Goal: Task Accomplishment & Management: Use online tool/utility

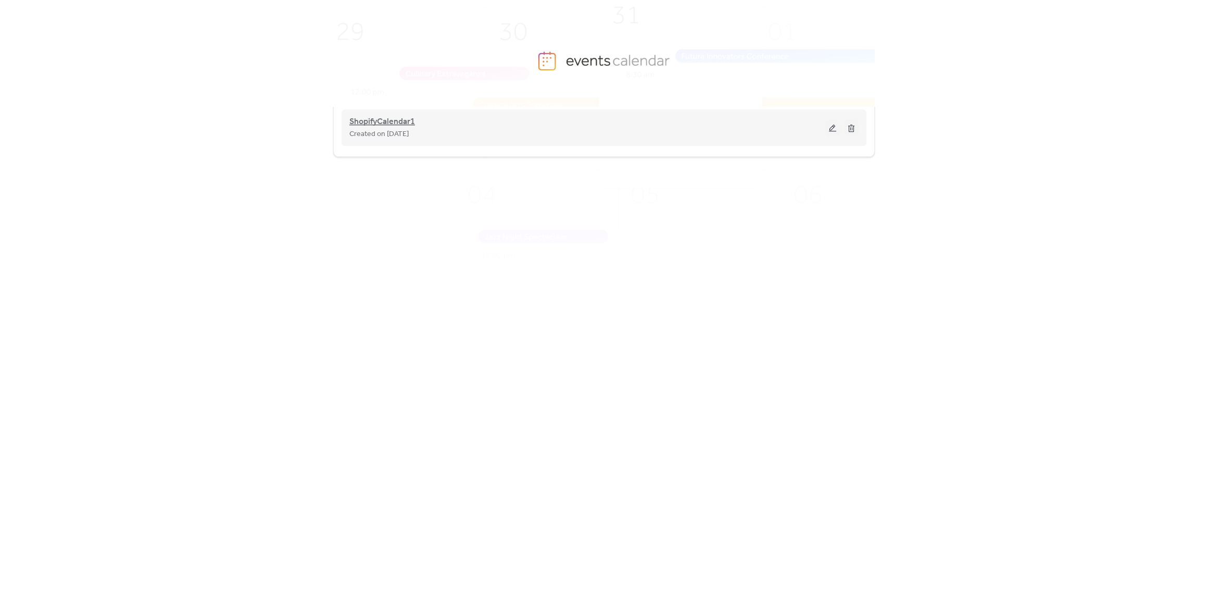
click at [413, 121] on span "ShopifyCalendar1" at bounding box center [382, 122] width 66 height 12
click at [398, 122] on span "ShopifyCalendar1" at bounding box center [382, 122] width 66 height 12
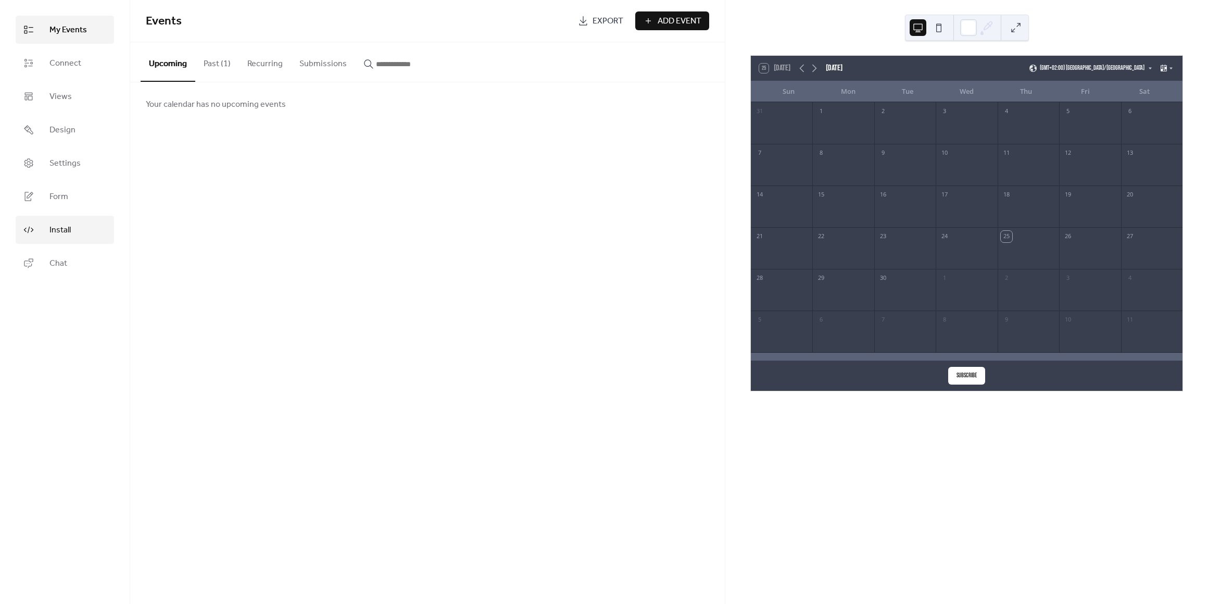
click at [59, 227] on span "Install" at bounding box center [59, 230] width 21 height 12
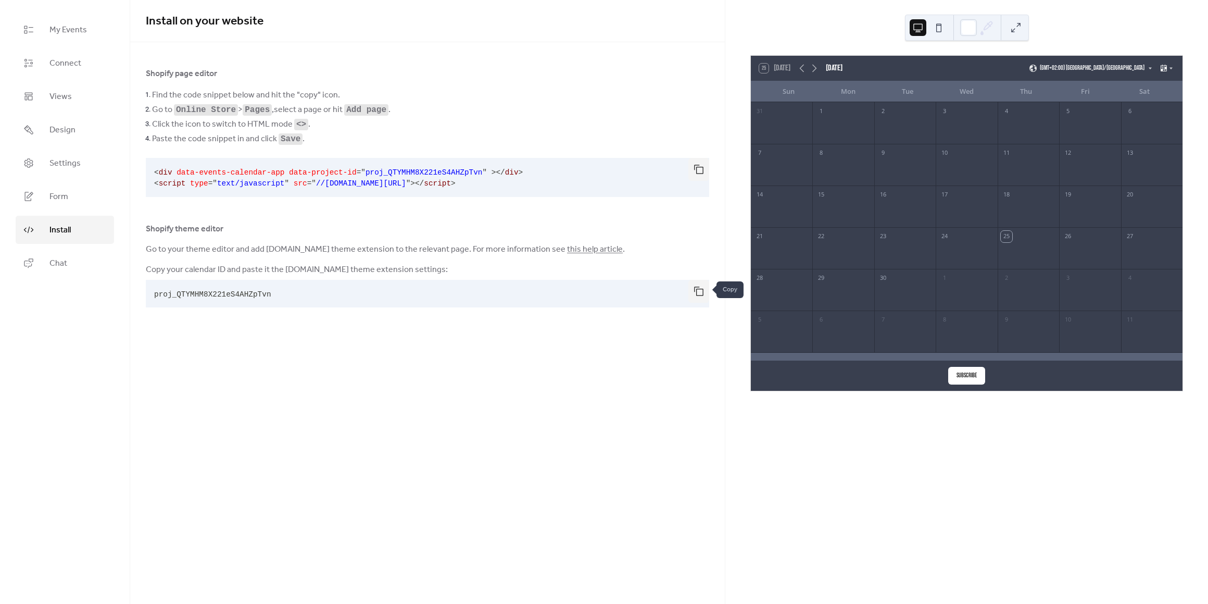
click at [694, 290] on button "button" at bounding box center [699, 291] width 21 height 23
click at [76, 29] on span "My Events" at bounding box center [67, 30] width 37 height 12
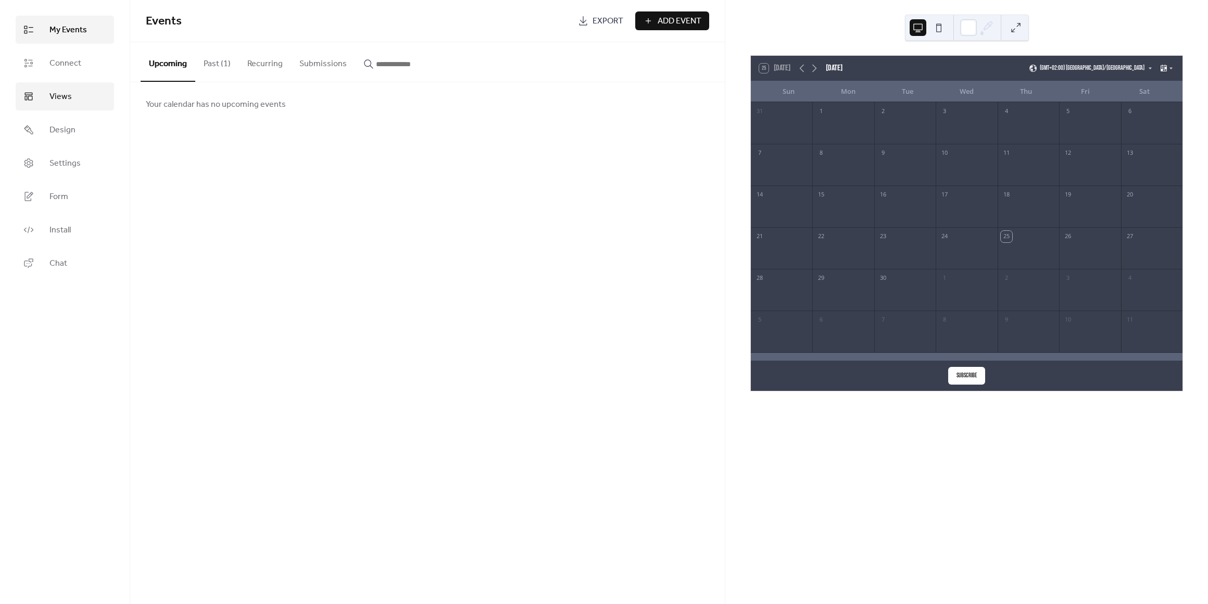
click at [67, 106] on link "Views" at bounding box center [65, 96] width 98 height 28
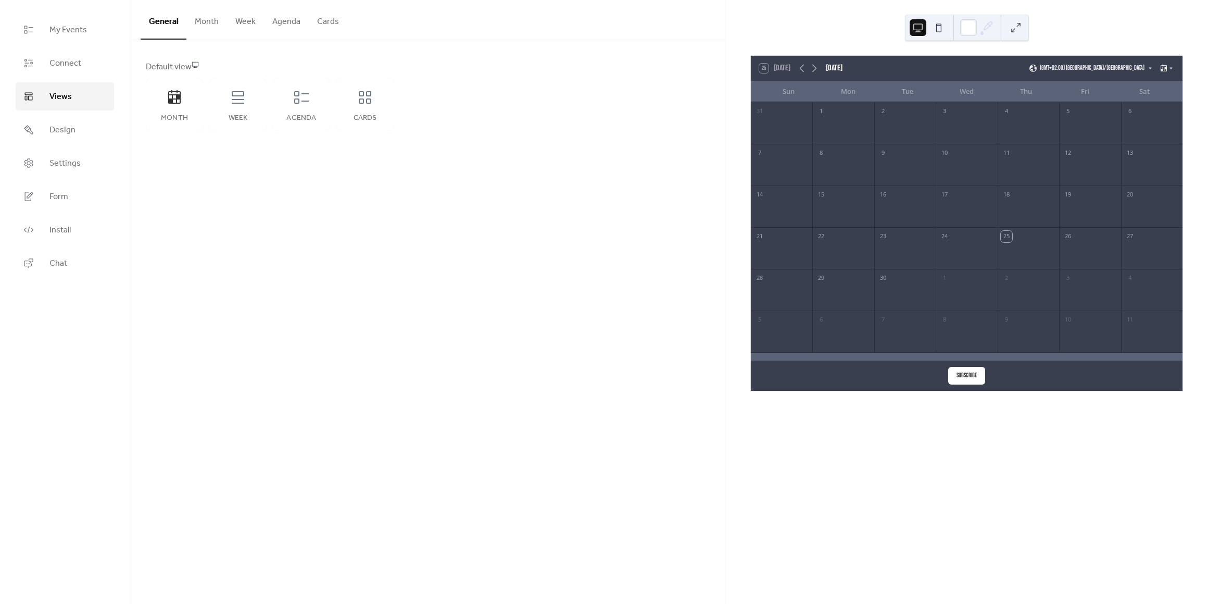
click at [219, 19] on button "Month" at bounding box center [206, 19] width 41 height 39
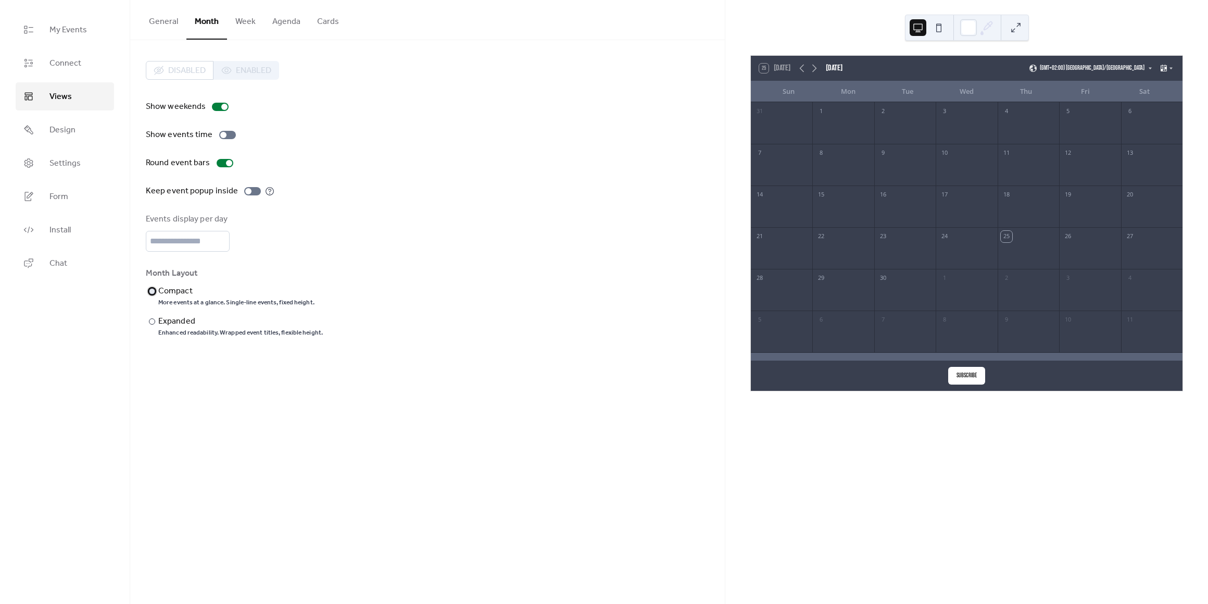
click at [180, 286] on div "Compact" at bounding box center [235, 291] width 154 height 12
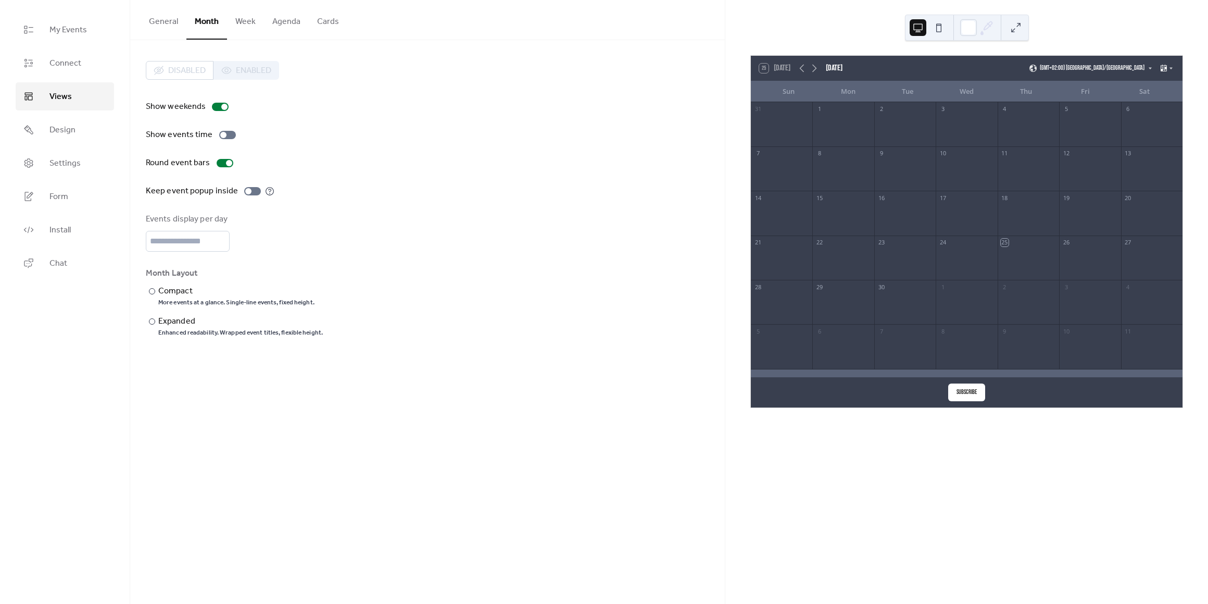
click at [292, 29] on button "Agenda" at bounding box center [286, 19] width 45 height 39
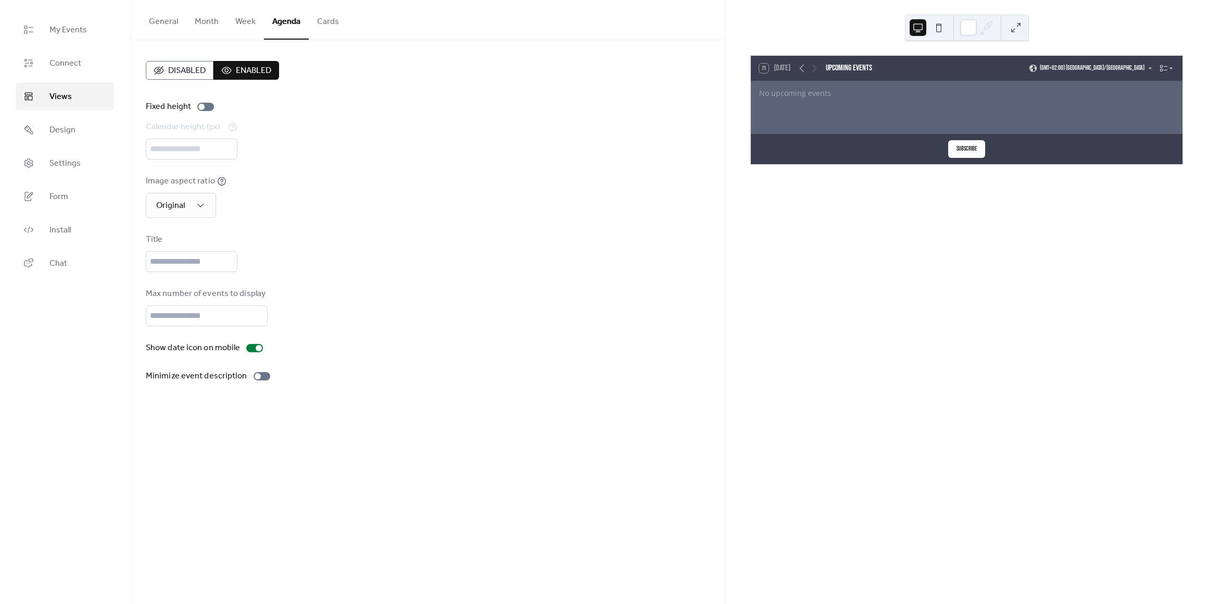
click at [328, 30] on button "Cards" at bounding box center [328, 19] width 39 height 39
click at [303, 27] on button "Agenda" at bounding box center [286, 19] width 45 height 39
click at [180, 17] on button "General" at bounding box center [164, 19] width 46 height 39
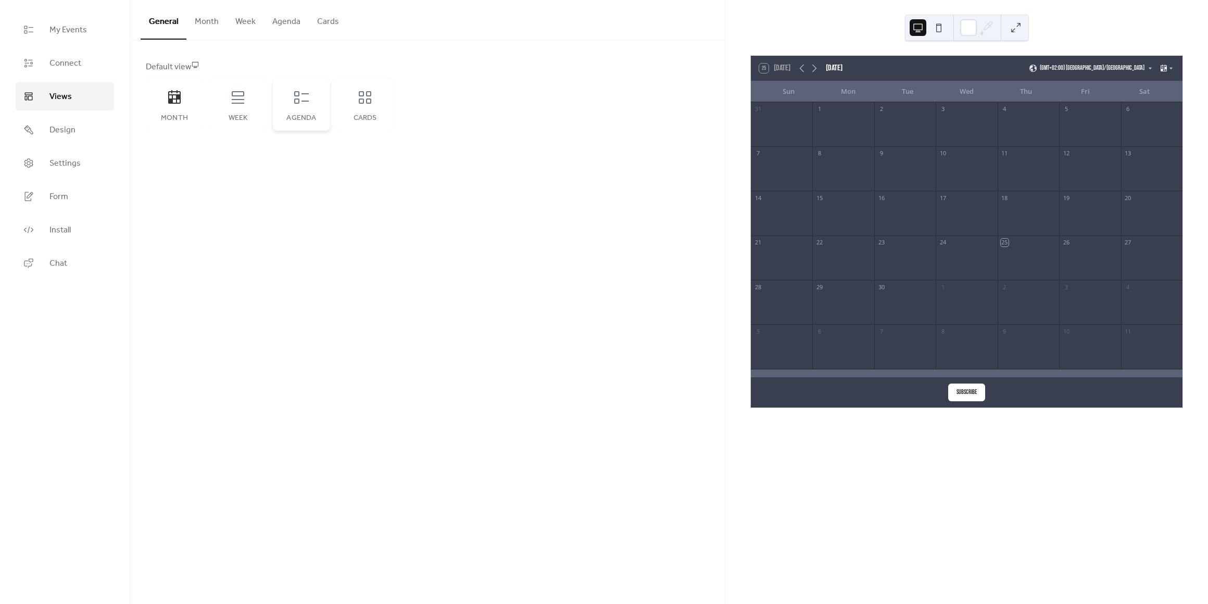
click at [294, 103] on icon at bounding box center [301, 97] width 17 height 17
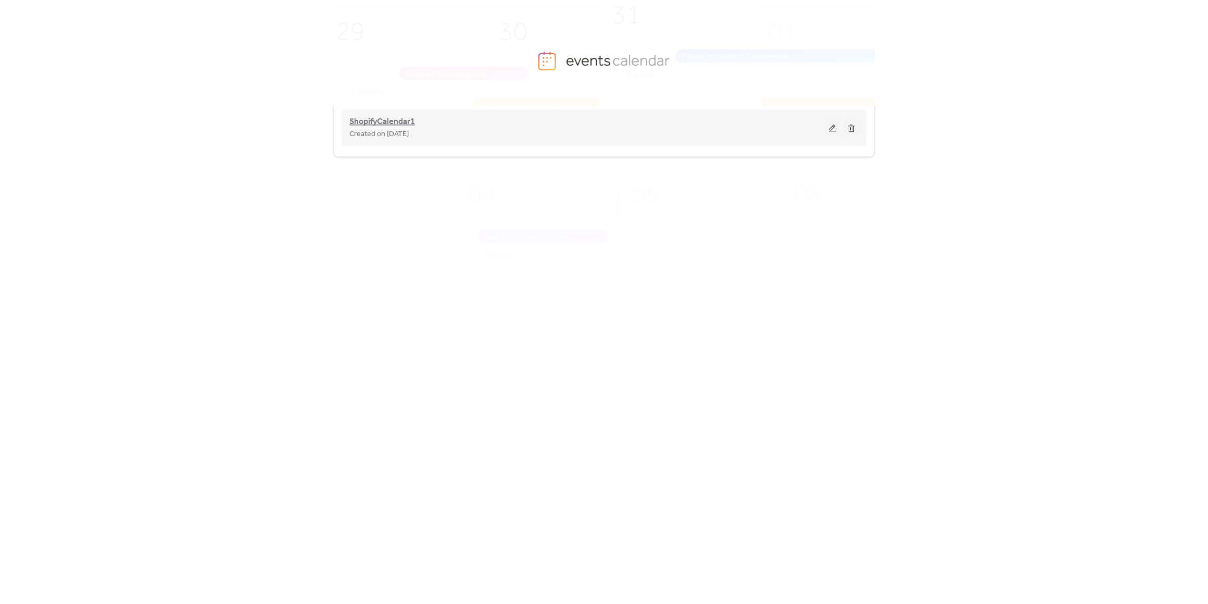
click at [404, 127] on span "ShopifyCalendar1" at bounding box center [382, 122] width 66 height 12
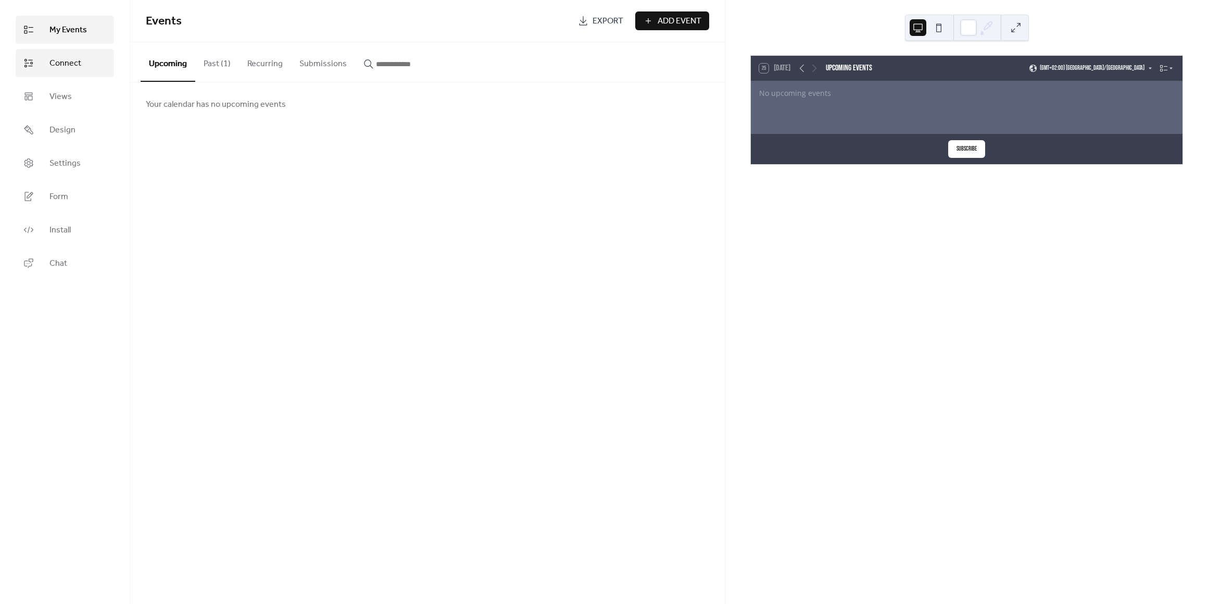
click at [72, 72] on link "Connect" at bounding box center [65, 63] width 98 height 28
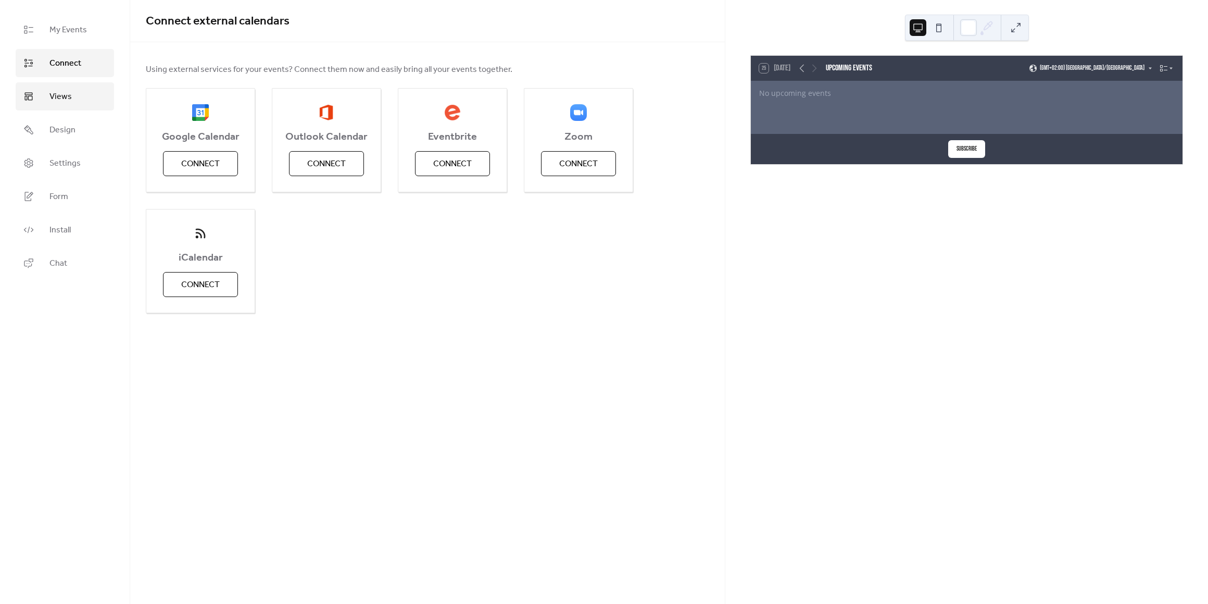
click at [65, 95] on span "Views" at bounding box center [60, 97] width 22 height 12
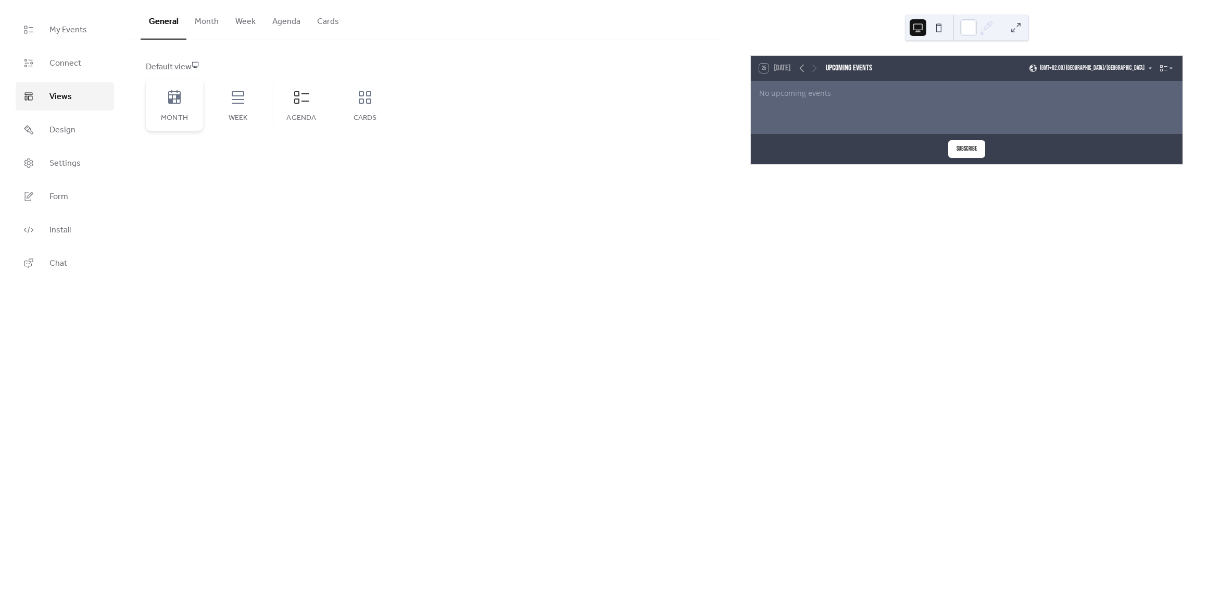
click at [169, 103] on icon at bounding box center [174, 97] width 12 height 14
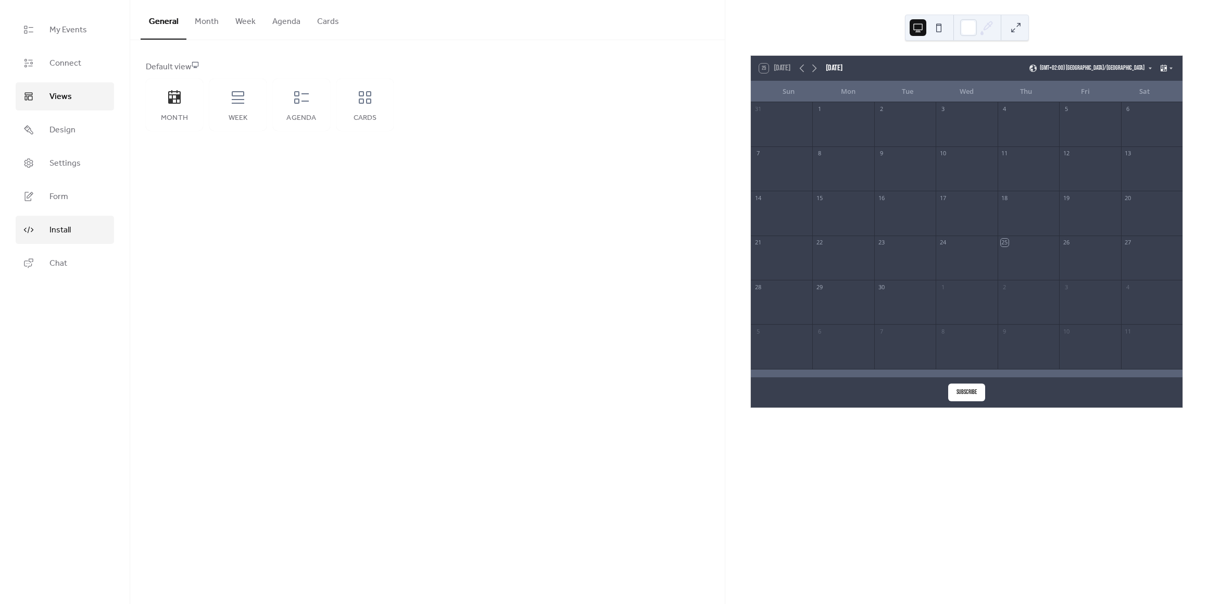
click at [58, 221] on link "Install" at bounding box center [65, 230] width 98 height 28
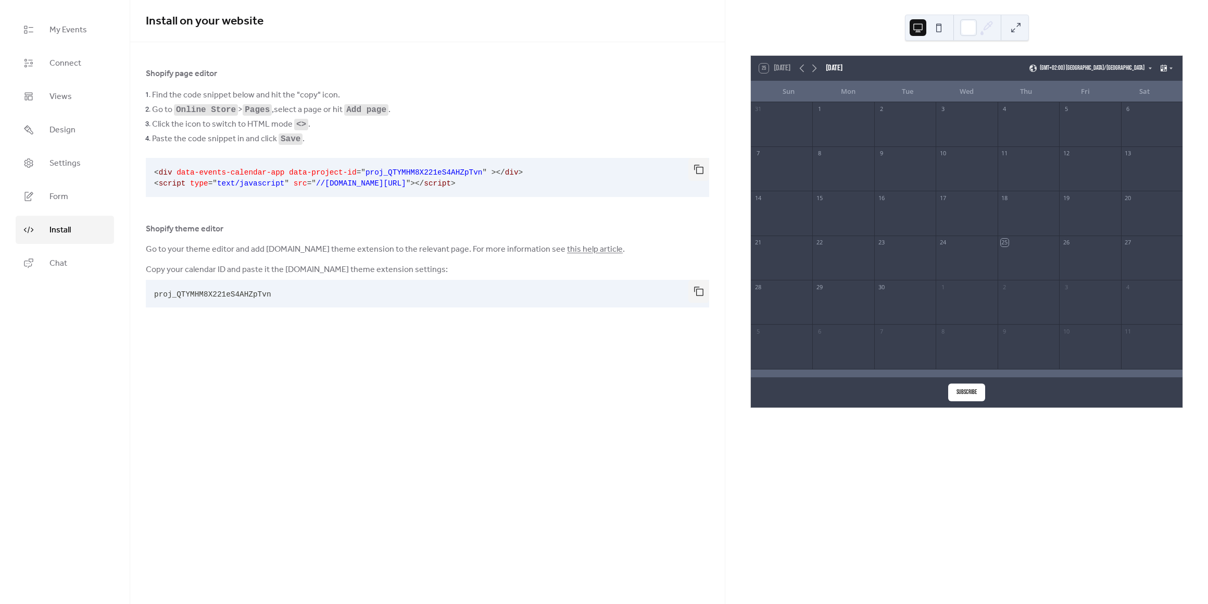
click at [212, 291] on span "proj_QTYMHM8X221eS4AHZpTvn" at bounding box center [212, 294] width 117 height 8
copy span "proj_QTYMHM8X221eS4AHZpTvn"
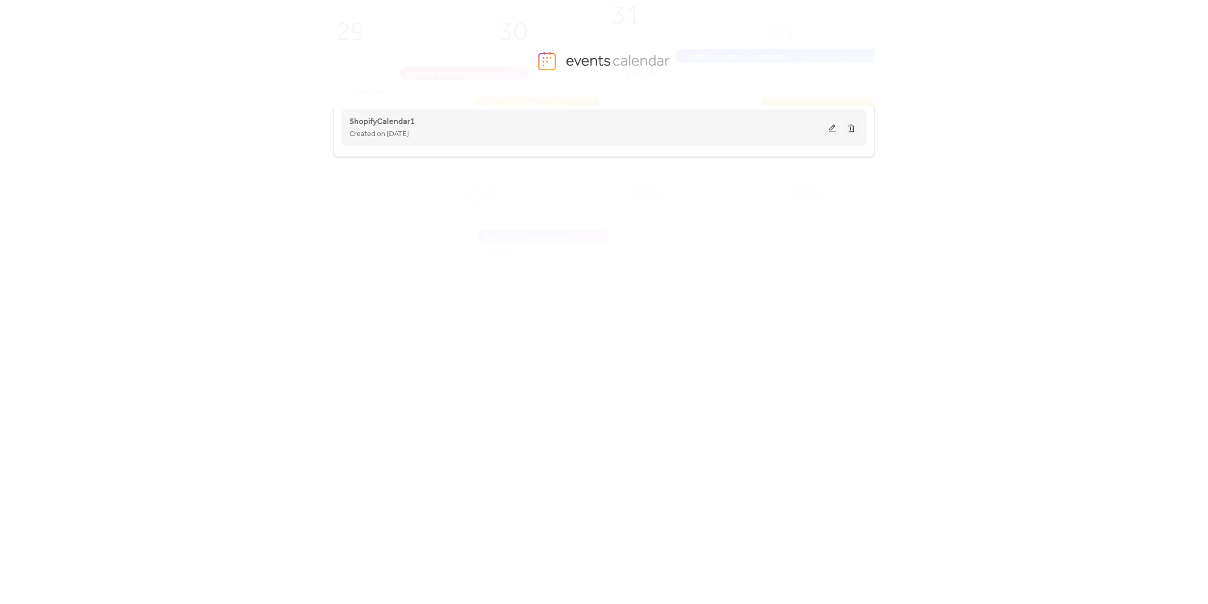
click at [405, 128] on span "Created on [DATE]" at bounding box center [378, 134] width 59 height 12
click at [394, 112] on div "ShopifyCalendar1 Created on [DATE]" at bounding box center [603, 128] width 509 height 42
click at [392, 121] on span "ShopifyCalendar1" at bounding box center [382, 122] width 66 height 12
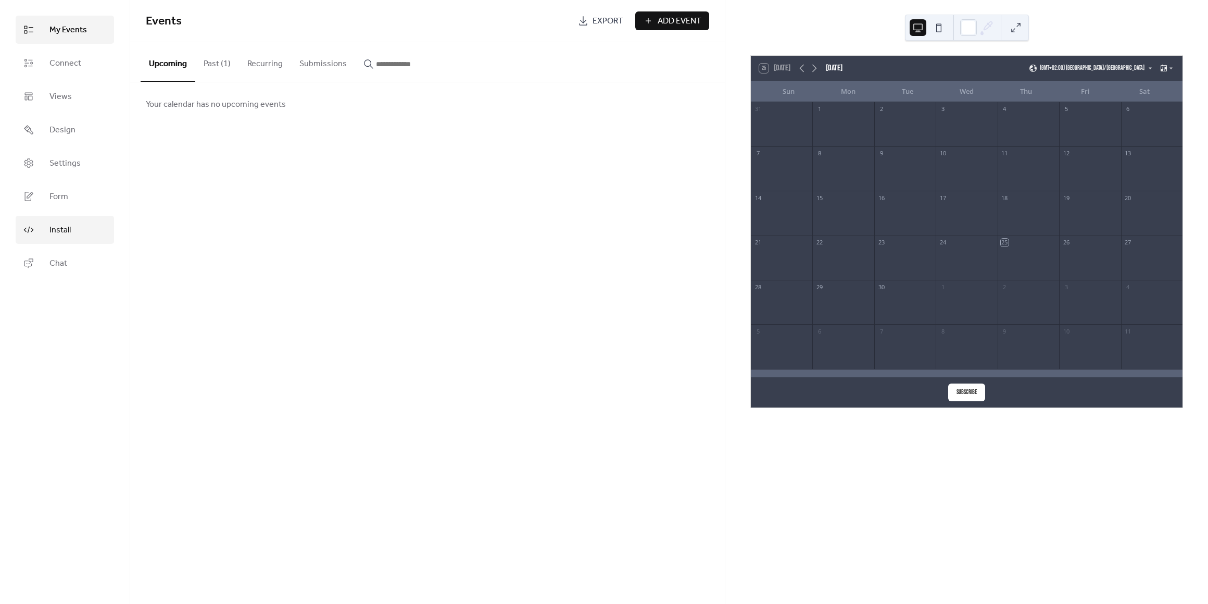
click at [58, 218] on link "Install" at bounding box center [65, 230] width 98 height 28
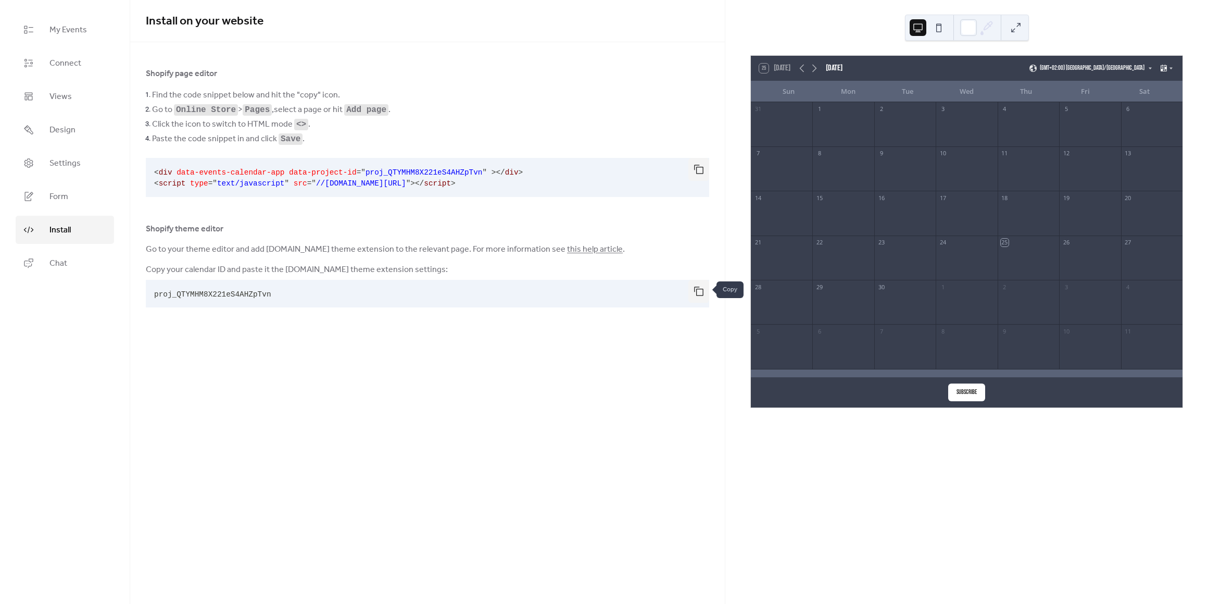
click at [693, 285] on button "button" at bounding box center [699, 291] width 21 height 23
click at [207, 291] on span "proj_QTYMHM8X221eS4AHZpTvn" at bounding box center [212, 294] width 117 height 8
copy span "proj_QTYMHM8X221eS4AHZpTvn"
